Goal: Check status: Check status

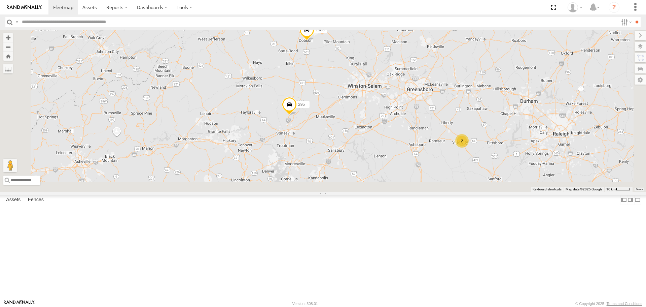
drag, startPoint x: 426, startPoint y: 217, endPoint x: 403, endPoint y: 122, distance: 97.6
click at [404, 124] on div "205 1503 295 2" at bounding box center [323, 111] width 646 height 162
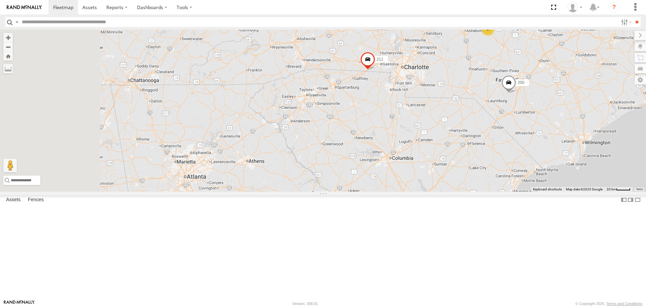
drag, startPoint x: 476, startPoint y: 166, endPoint x: 510, endPoint y: 122, distance: 54.9
click at [510, 122] on div "295 200 211 2 2" at bounding box center [323, 111] width 646 height 162
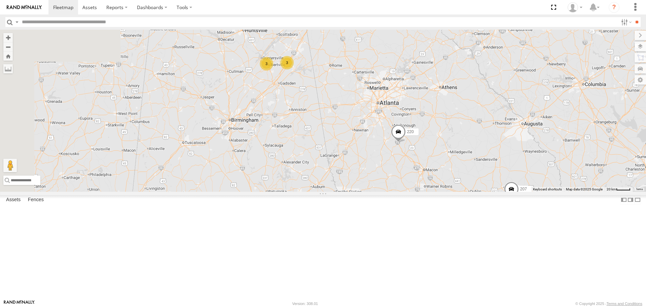
drag, startPoint x: 409, startPoint y: 194, endPoint x: 583, endPoint y: 156, distance: 178.7
click at [583, 156] on div "295 200 211 2 2 207 3 3 220" at bounding box center [323, 111] width 646 height 162
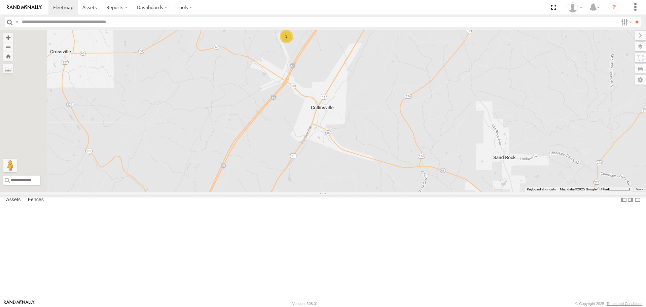
drag, startPoint x: 335, startPoint y: 94, endPoint x: 373, endPoint y: 120, distance: 45.9
click at [371, 118] on div "295 200 211 207 220 1507 1502 223 Sold Trailer SOLD TRAILER 3" at bounding box center [323, 111] width 646 height 162
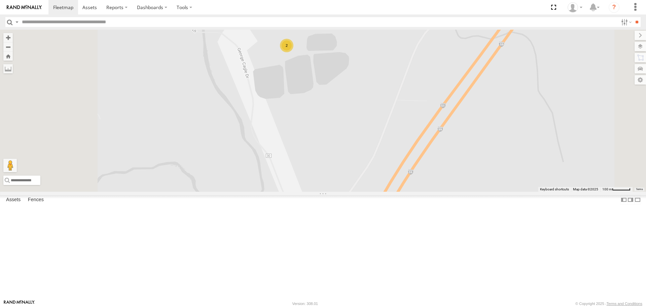
drag, startPoint x: 331, startPoint y: 103, endPoint x: 341, endPoint y: 119, distance: 19.3
click at [341, 119] on div "295 200 211 207 220 1507 1502 223 Sold Trailer SOLD TRAILER 210 2" at bounding box center [323, 111] width 646 height 162
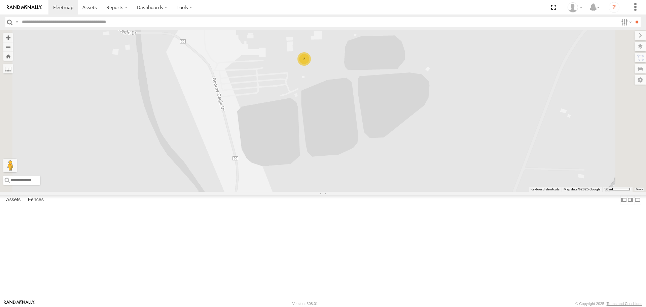
drag, startPoint x: 355, startPoint y: 98, endPoint x: 374, endPoint y: 133, distance: 39.7
click at [374, 133] on div "295 200 211 207 220 1507 1502 223 Sold Trailer SOLD TRAILER 210 2" at bounding box center [323, 111] width 646 height 162
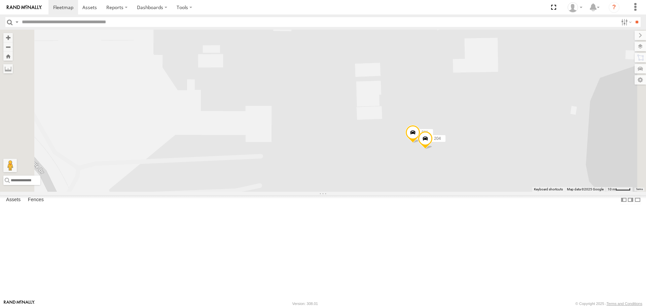
click at [433, 149] on span at bounding box center [425, 140] width 15 height 18
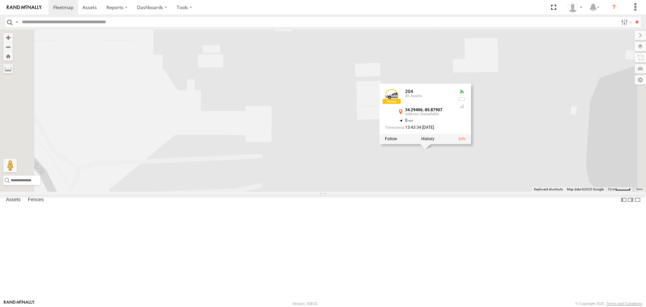
click at [490, 191] on div "295 200 211 207 220 1507 1502 223 Sold Trailer SOLD TRAILER 210 204 231 204 All…" at bounding box center [323, 111] width 646 height 162
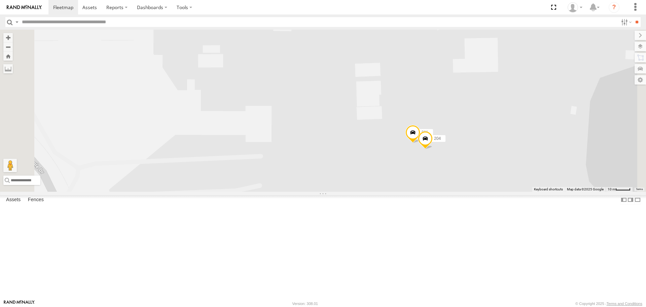
click at [420, 143] on span at bounding box center [412, 134] width 15 height 18
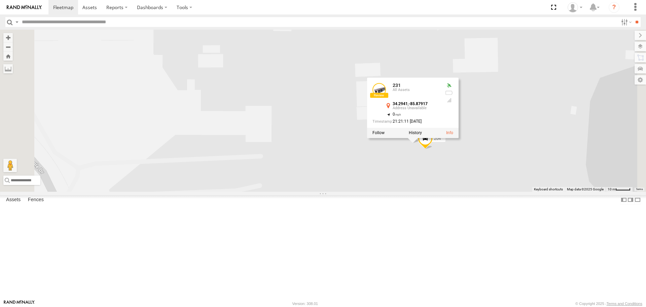
click at [484, 191] on div "295 200 211 207 220 1507 1502 223 Sold Trailer SOLD TRAILER 210 204 231 231 All…" at bounding box center [323, 111] width 646 height 162
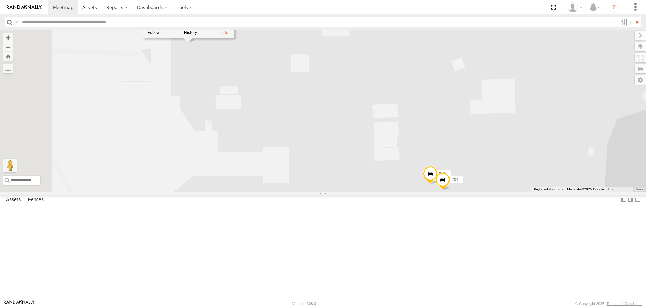
drag, startPoint x: 267, startPoint y: 76, endPoint x: 288, endPoint y: 127, distance: 54.8
click at [288, 127] on div "295 200 211 207 220 1507 1502 223 Sold Trailer SOLD TRAILER 210 204 231 210 All…" at bounding box center [323, 111] width 646 height 162
